Goal: Go to known website

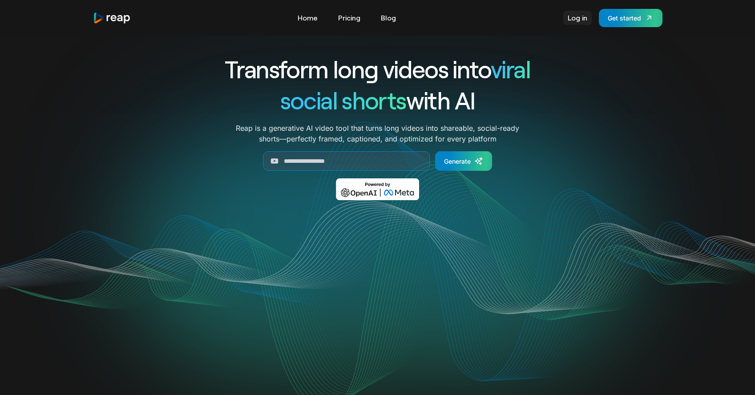
click at [582, 20] on link "Log in" at bounding box center [577, 18] width 28 height 14
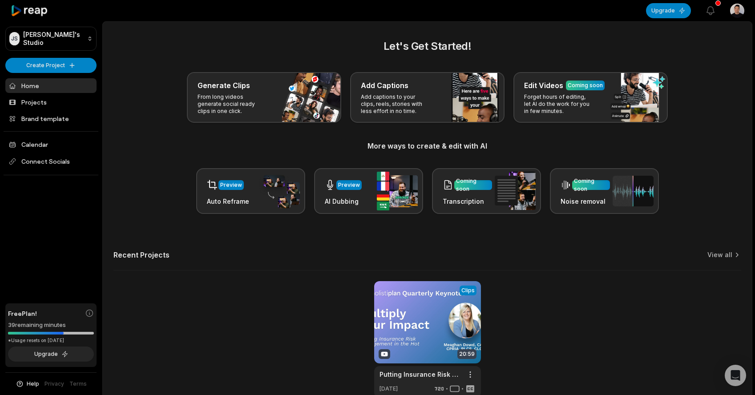
scroll to position [49, 0]
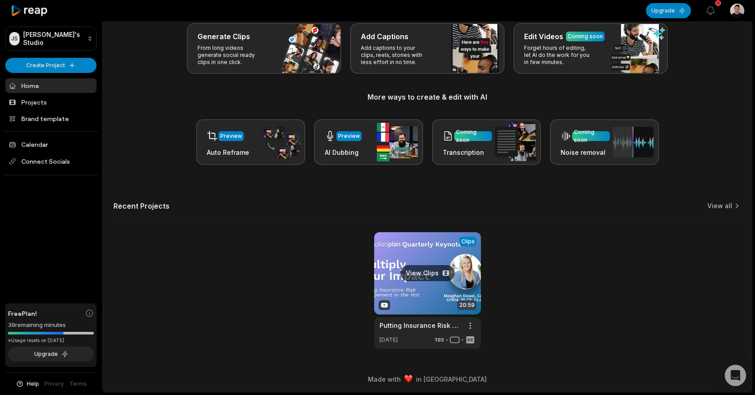
click at [395, 273] on link at bounding box center [427, 290] width 107 height 116
